Goal: Task Accomplishment & Management: Manage account settings

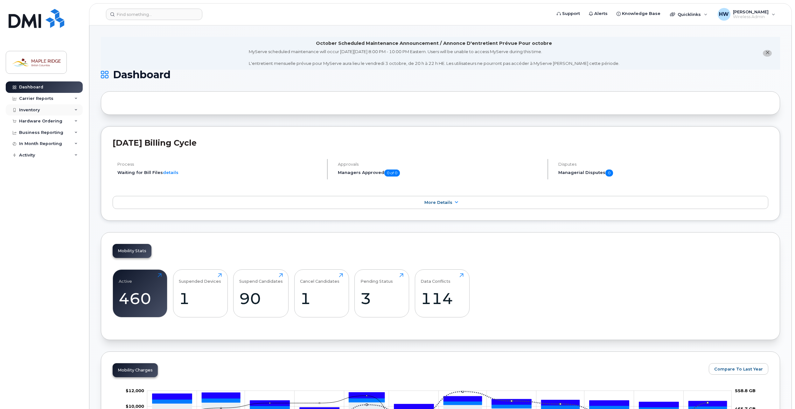
click at [24, 106] on div "Inventory" at bounding box center [44, 109] width 77 height 11
click at [30, 123] on div "Mobility Devices" at bounding box center [40, 122] width 36 height 6
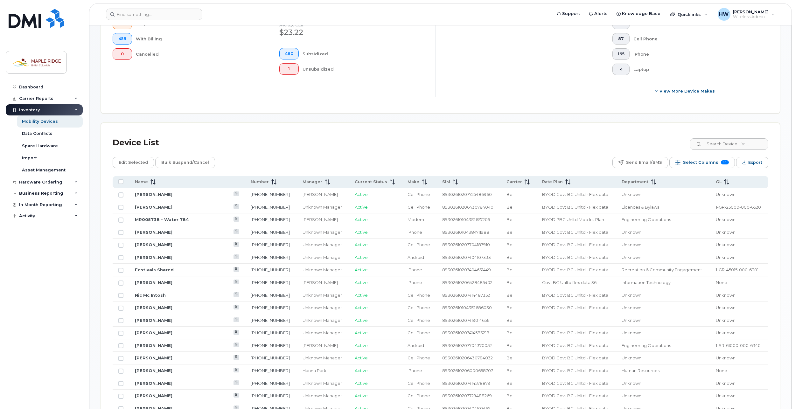
scroll to position [223, 0]
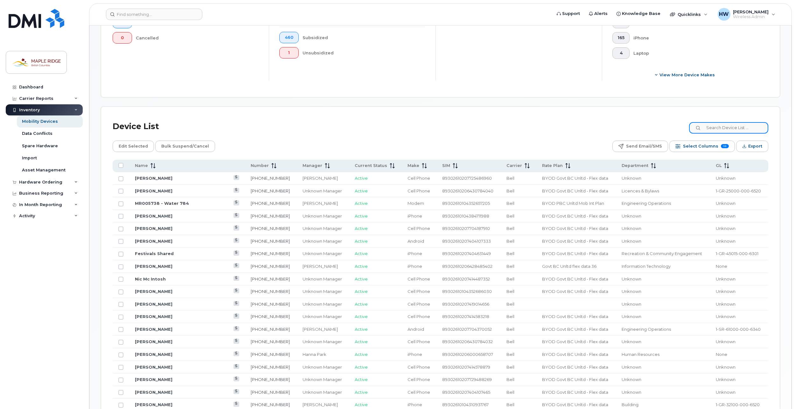
click at [723, 124] on input at bounding box center [728, 127] width 79 height 11
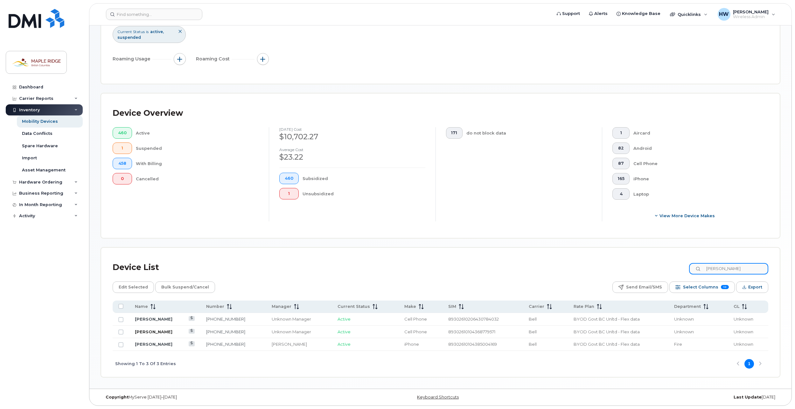
type input "Sam G"
click at [141, 332] on link "Sam Gu" at bounding box center [154, 331] width 38 height 5
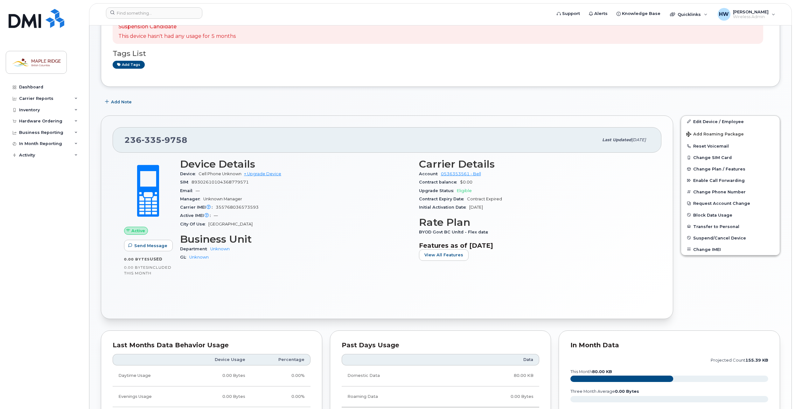
scroll to position [95, 0]
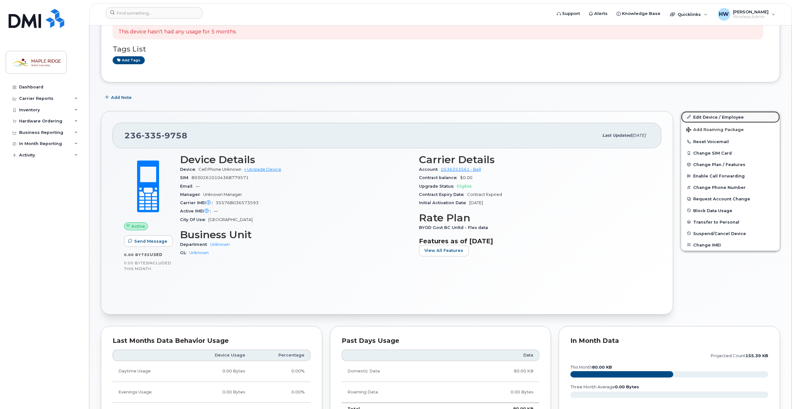
click at [709, 116] on link "Edit Device / Employee" at bounding box center [730, 116] width 99 height 11
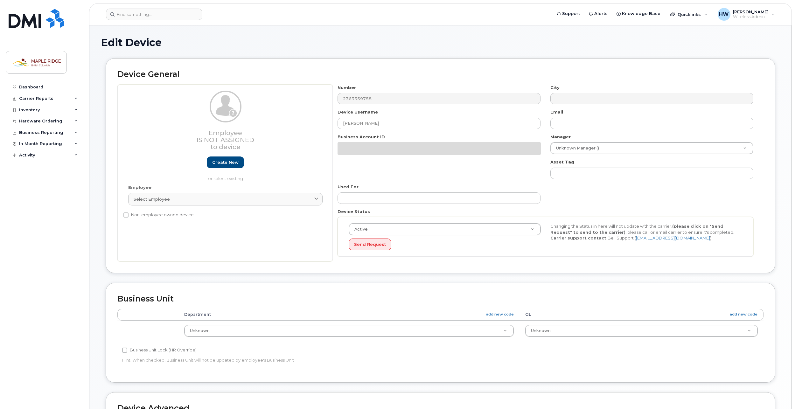
select select "4795481"
select select "4795482"
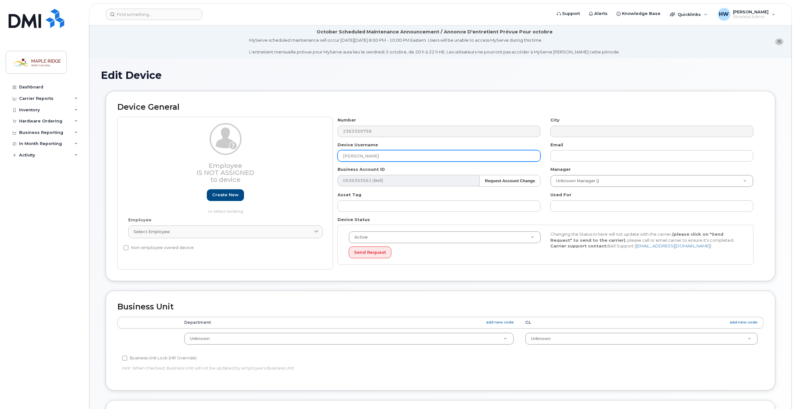
drag, startPoint x: 366, startPoint y: 154, endPoint x: 321, endPoint y: 158, distance: 45.0
click at [321, 158] on div "Employee Is not assigned to device Create new or select existing Employee Selec…" at bounding box center [440, 193] width 646 height 152
type input "[PERSON_NAME]"
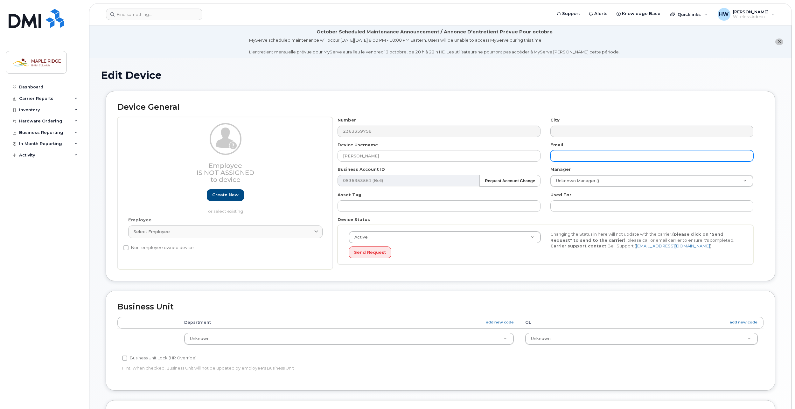
click at [560, 155] on input "text" at bounding box center [651, 155] width 203 height 11
type input "yhu@mapleridge.ca"
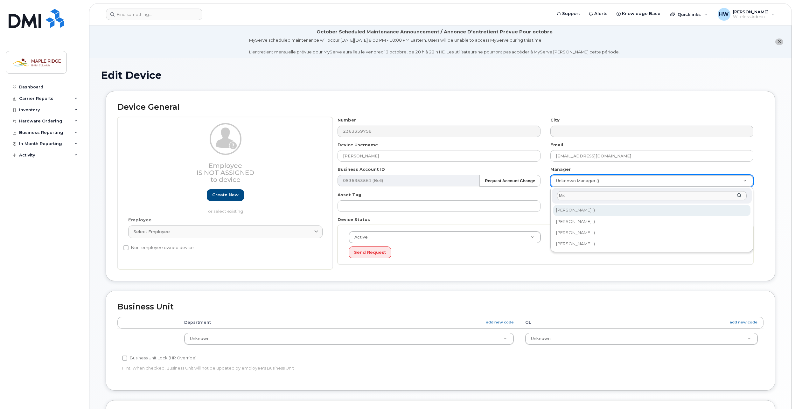
type input "Mic"
type input "1608169"
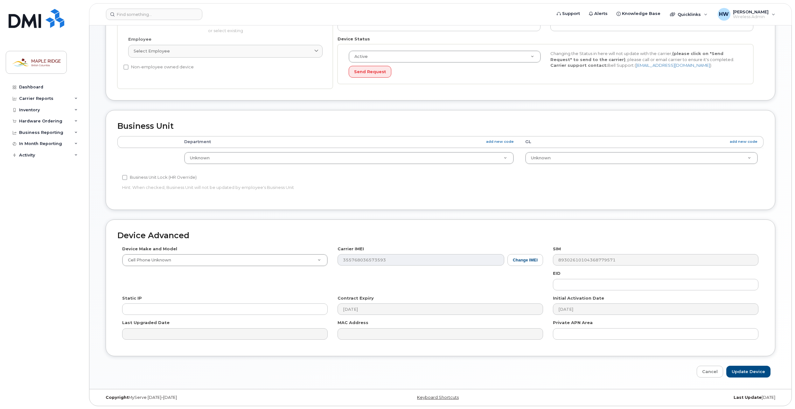
scroll to position [181, 0]
click at [283, 49] on div "Select employee" at bounding box center [226, 51] width 184 height 6
type input "Yongmei"
click at [740, 366] on input "Update Device" at bounding box center [748, 372] width 44 height 12
type input "Saving..."
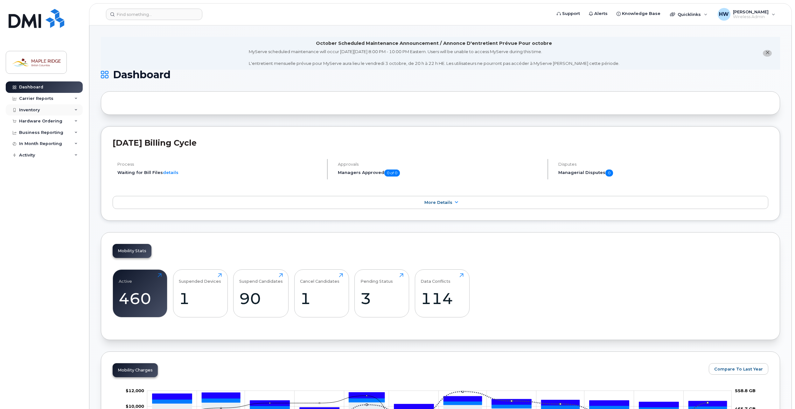
click at [21, 112] on div "Inventory" at bounding box center [29, 110] width 21 height 5
click at [42, 120] on div "Mobility Devices" at bounding box center [40, 122] width 36 height 6
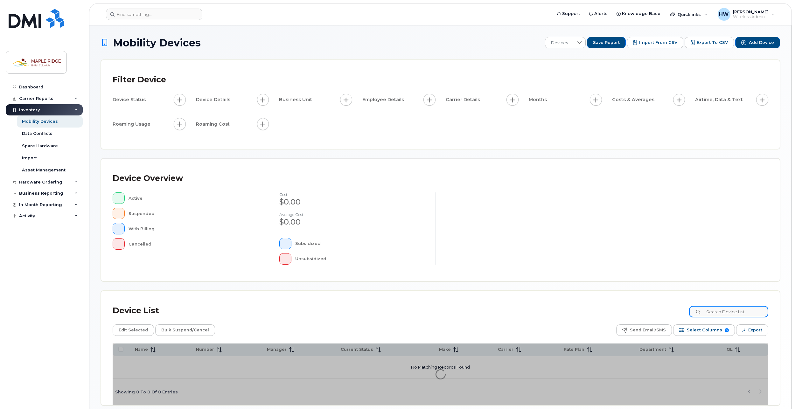
click at [732, 311] on input at bounding box center [728, 311] width 79 height 11
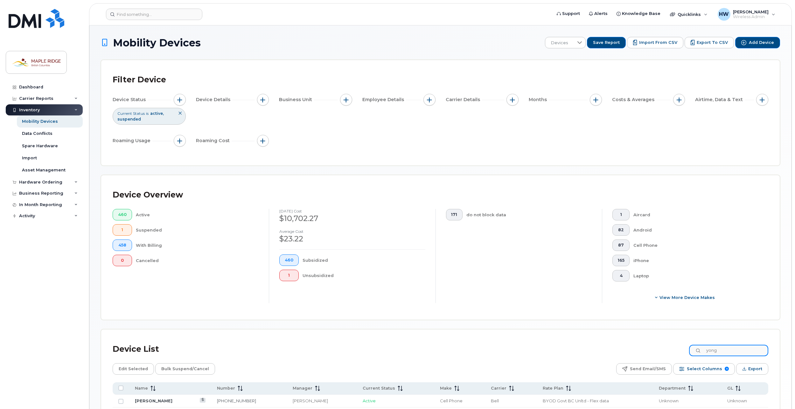
type input "yong"
